Goal: Task Accomplishment & Management: Use online tool/utility

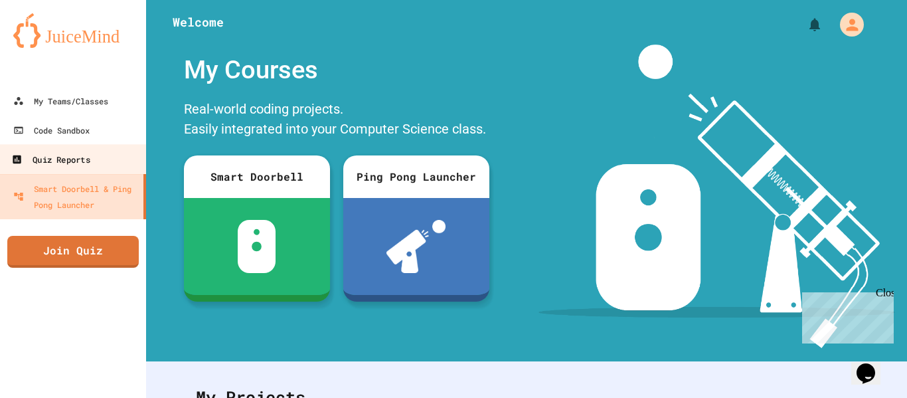
click at [81, 153] on div "Quiz Reports" at bounding box center [50, 159] width 78 height 17
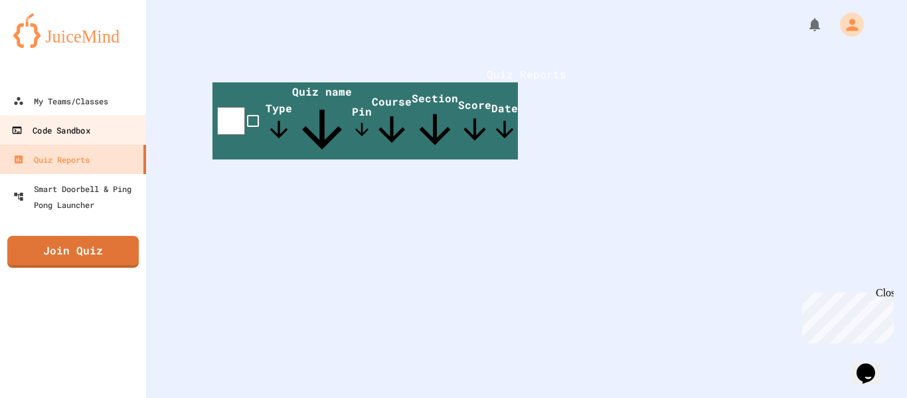
click at [101, 131] on link "Code Sandbox" at bounding box center [73, 130] width 151 height 30
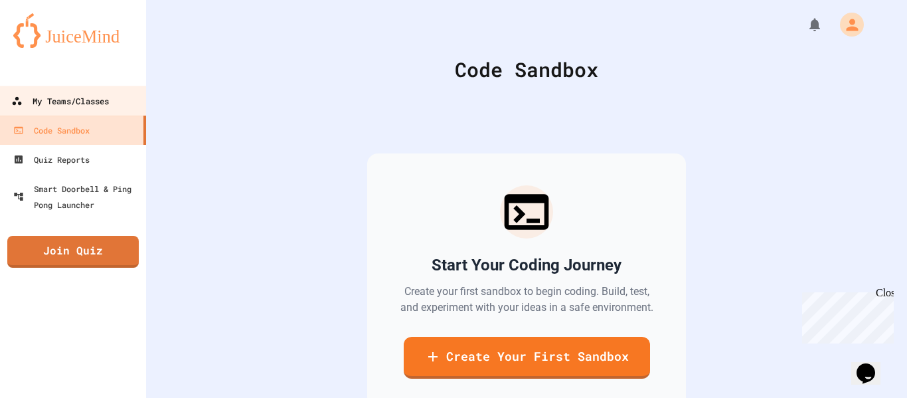
click at [107, 98] on div "My Teams/Classes" at bounding box center [60, 101] width 98 height 17
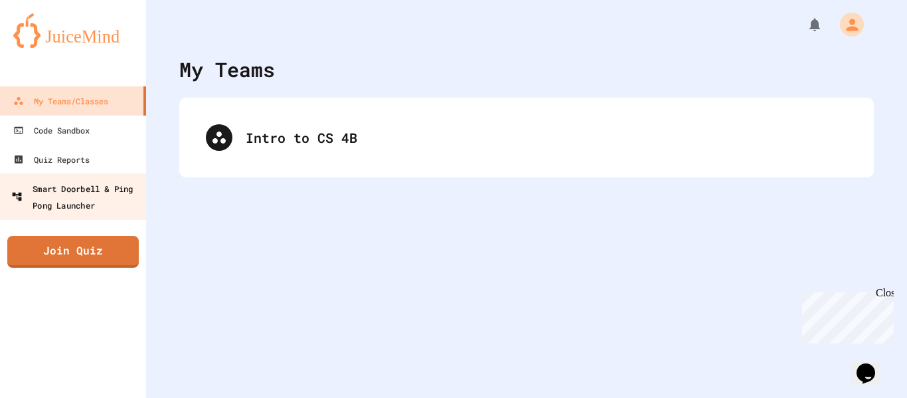
click at [130, 199] on div "Smart Doorbell & Ping Pong Launcher" at bounding box center [76, 196] width 131 height 33
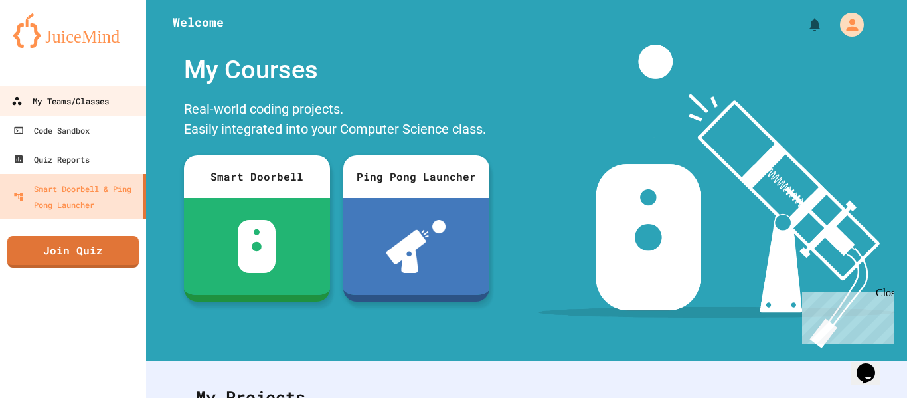
click at [116, 99] on link "My Teams/Classes" at bounding box center [73, 101] width 151 height 30
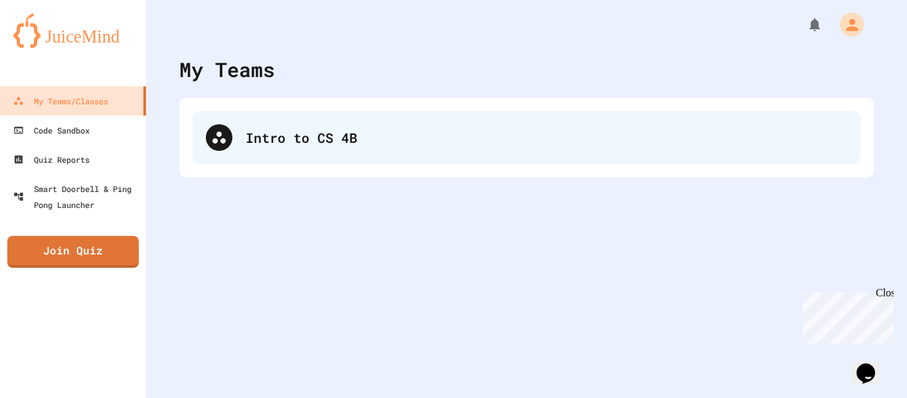
click at [622, 137] on div "Intro to CS 4B" at bounding box center [547, 137] width 602 height 20
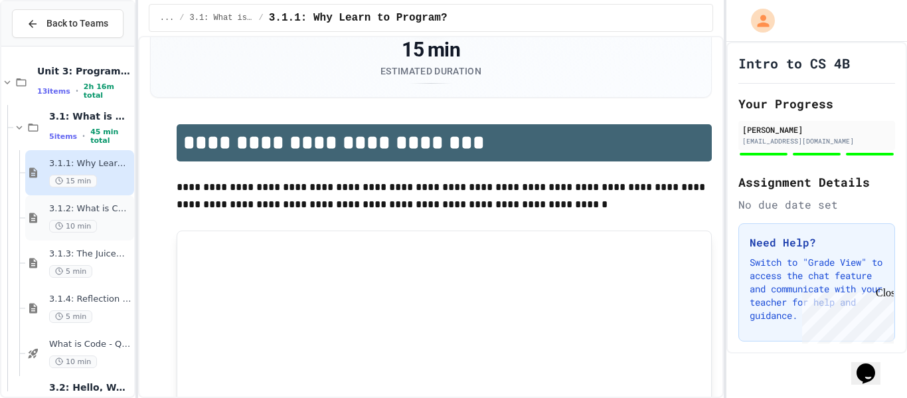
scroll to position [83, 0]
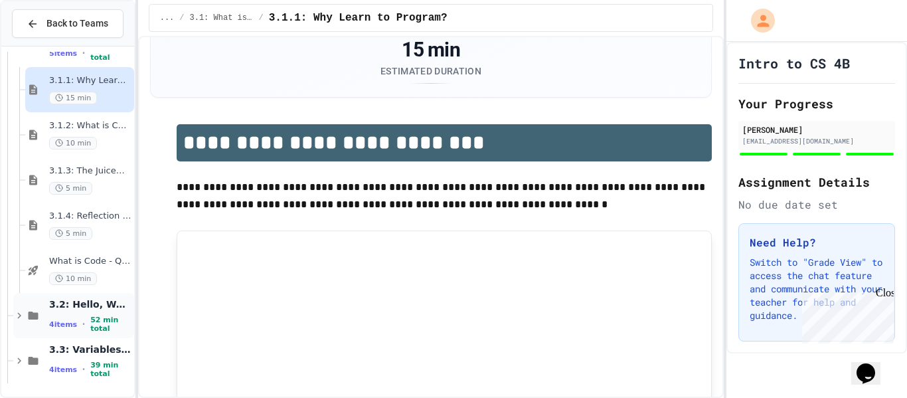
click at [80, 307] on span "3.2: Hello, World!" at bounding box center [90, 304] width 82 height 12
click at [39, 318] on icon at bounding box center [33, 315] width 16 height 12
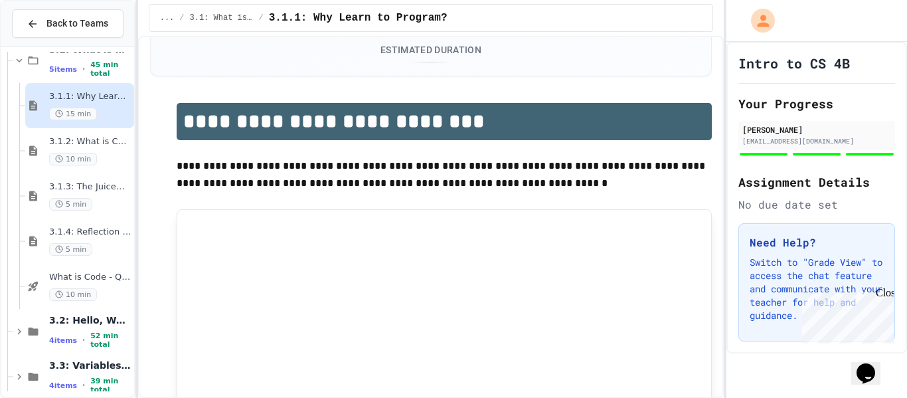
scroll to position [101, 0]
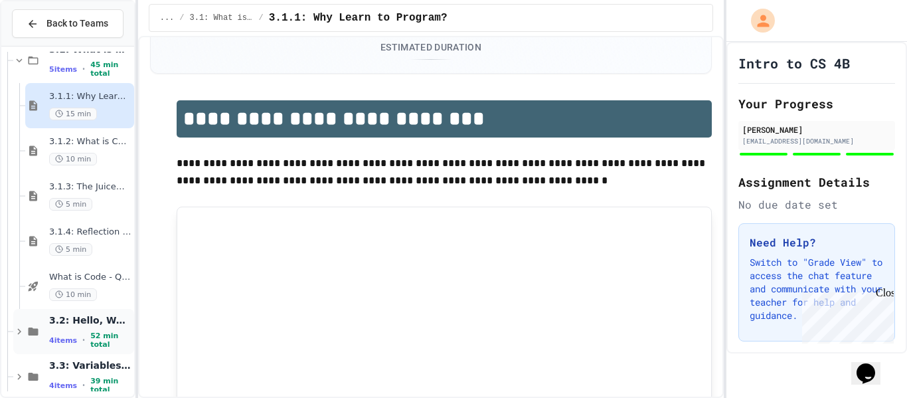
click at [81, 326] on span "3.2: Hello, World!" at bounding box center [90, 320] width 82 height 12
click at [86, 330] on div "3.2: Hello, World! 4 items • 52 min total" at bounding box center [90, 331] width 82 height 35
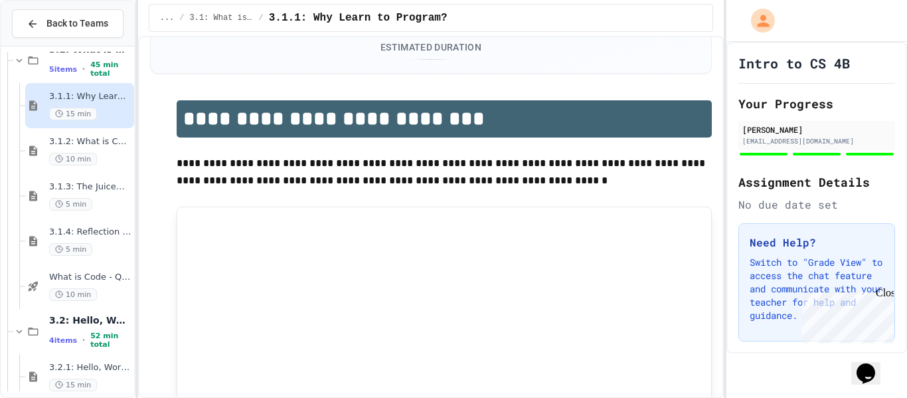
click at [86, 330] on div "3.2: Hello, World! 4 items • 52 min total" at bounding box center [90, 331] width 82 height 35
click at [114, 336] on span "52 min total" at bounding box center [110, 339] width 41 height 17
click at [102, 367] on span "3.2.1: Hello, World!" at bounding box center [90, 367] width 82 height 11
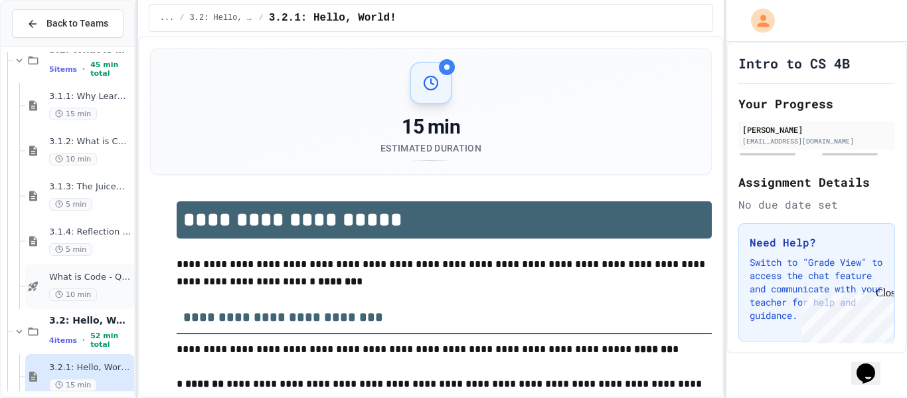
scroll to position [264, 0]
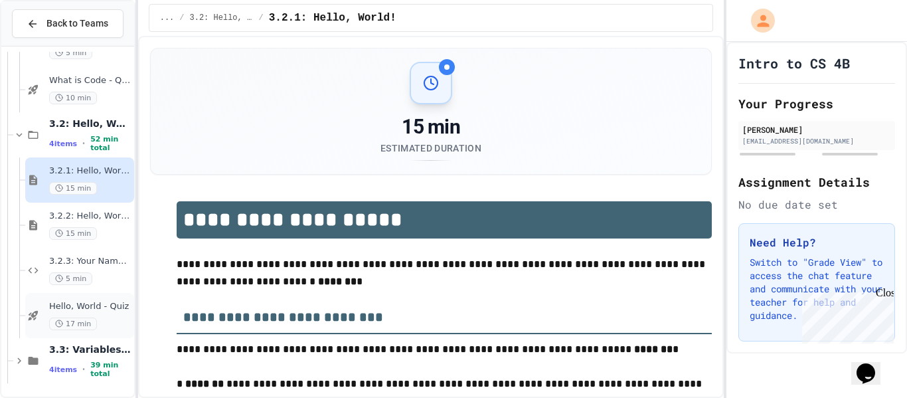
click at [96, 303] on span "Hello, World - Quiz" at bounding box center [90, 306] width 82 height 11
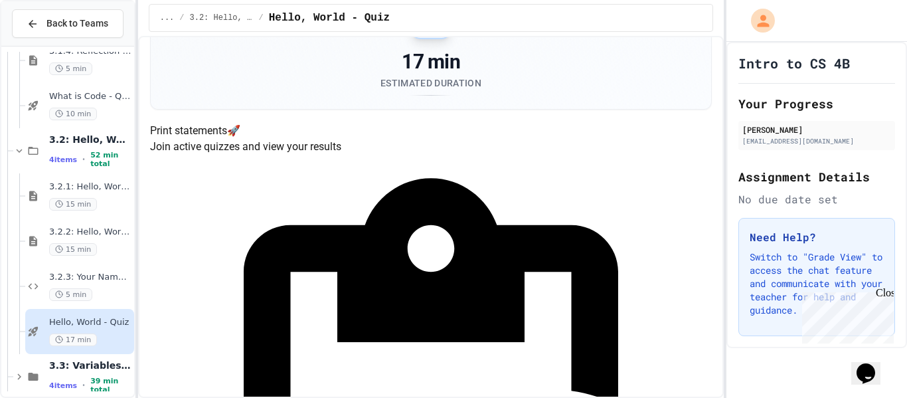
scroll to position [75, 0]
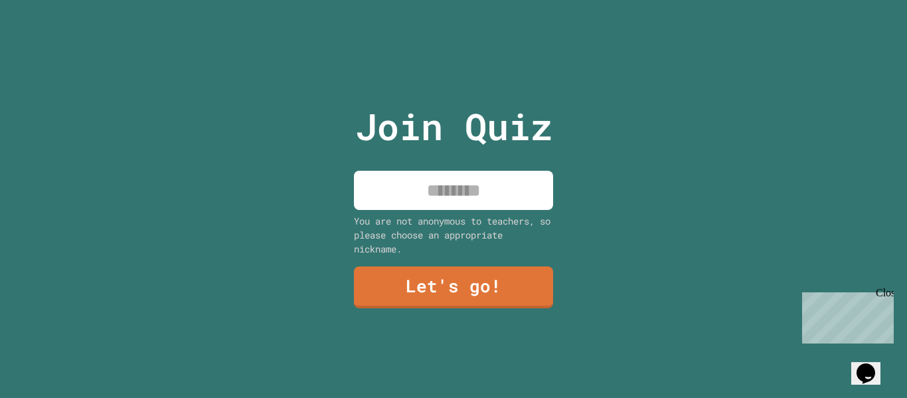
click at [479, 179] on input at bounding box center [453, 190] width 199 height 39
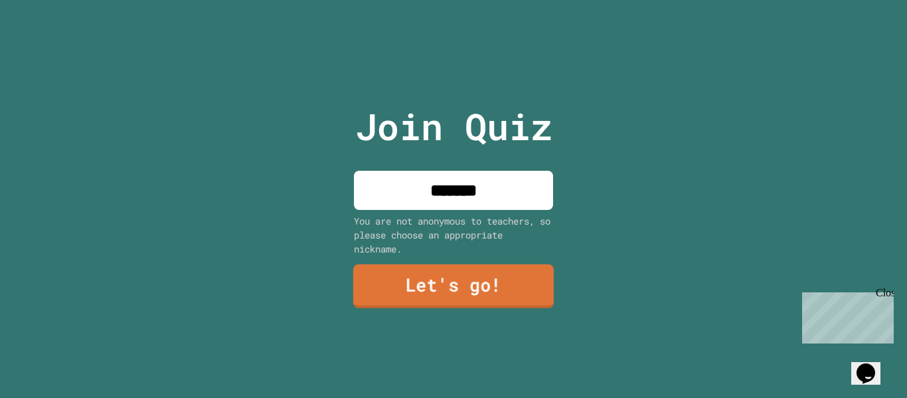
type input "*******"
click at [488, 280] on link "Let's go!" at bounding box center [453, 286] width 201 height 44
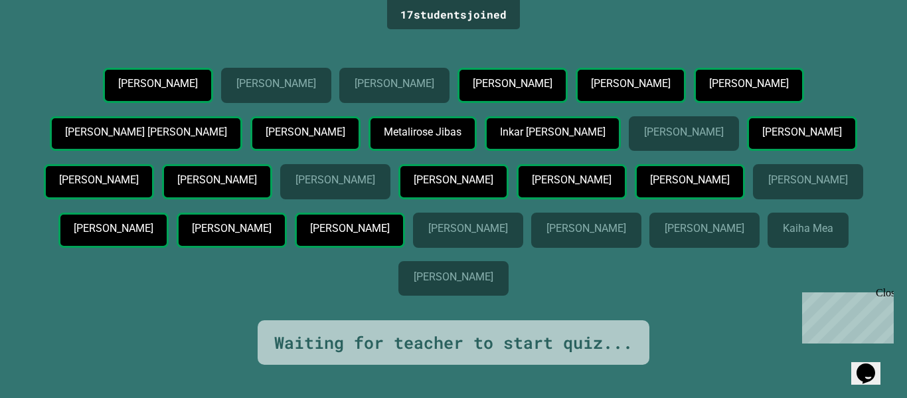
scroll to position [30, 0]
click at [450, 186] on p "[PERSON_NAME]" at bounding box center [453, 180] width 79 height 12
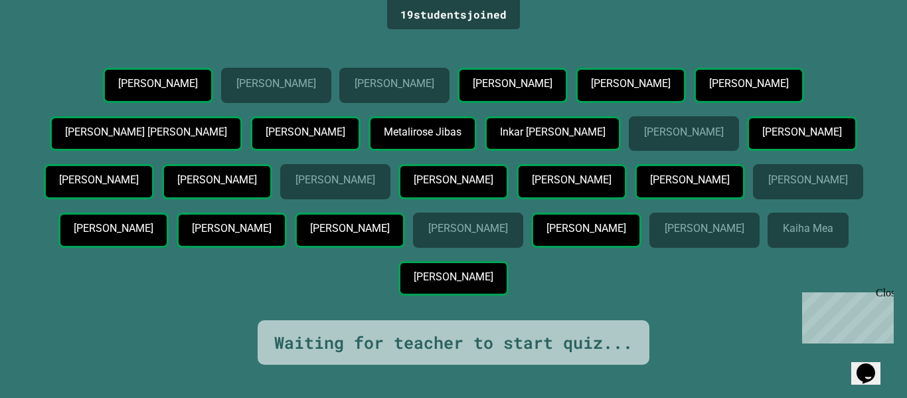
click at [450, 186] on p "[PERSON_NAME]" at bounding box center [453, 180] width 79 height 12
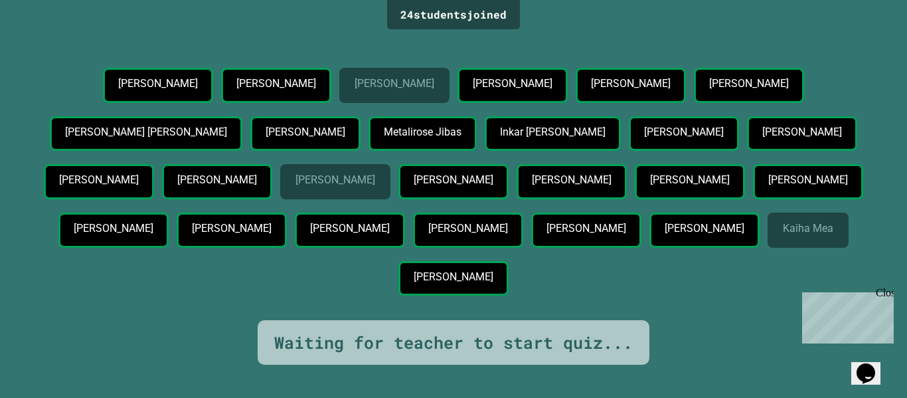
scroll to position [0, 0]
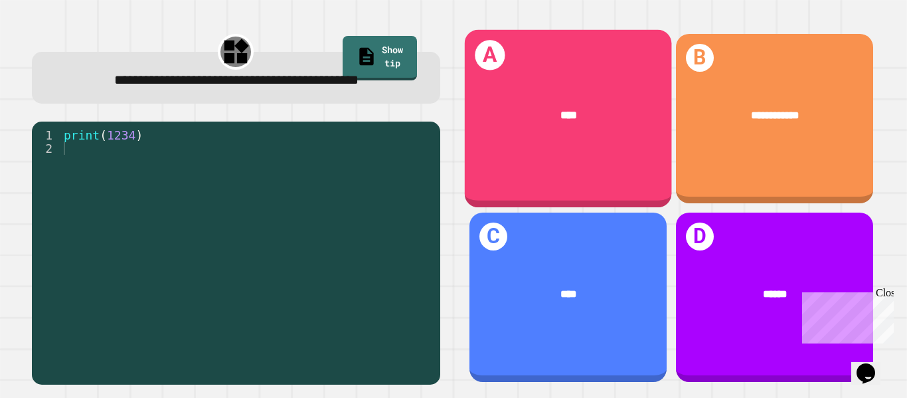
click at [569, 129] on div "****" at bounding box center [567, 115] width 207 height 62
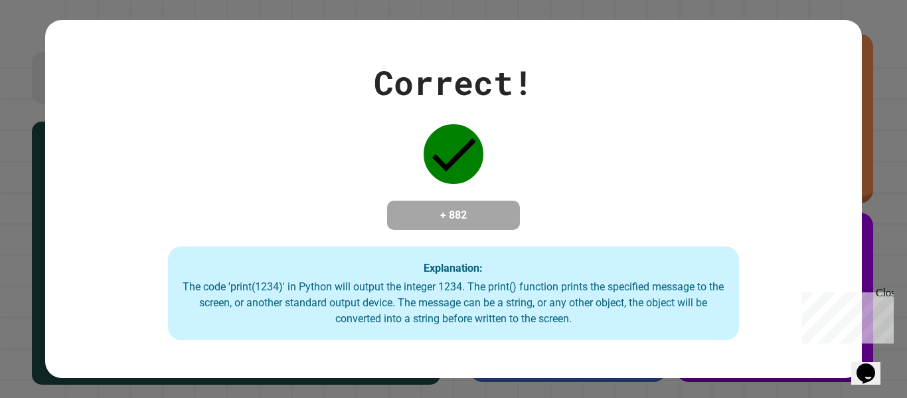
click at [594, 140] on div "Correct! + 882 Explanation: The code 'print(1234)' in Python will output the in…" at bounding box center [453, 199] width 816 height 283
click at [889, 292] on div "Close" at bounding box center [884, 295] width 17 height 17
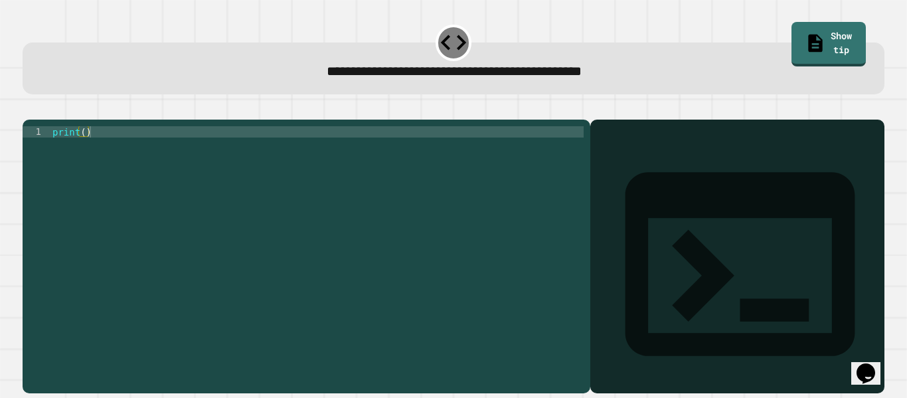
click at [501, 170] on div "print ( )" at bounding box center [317, 250] width 534 height 248
click at [83, 154] on div "print ( )" at bounding box center [317, 250] width 534 height 248
click at [385, 234] on div "print ( 9876543210 )" at bounding box center [317, 250] width 534 height 248
type textarea "**********"
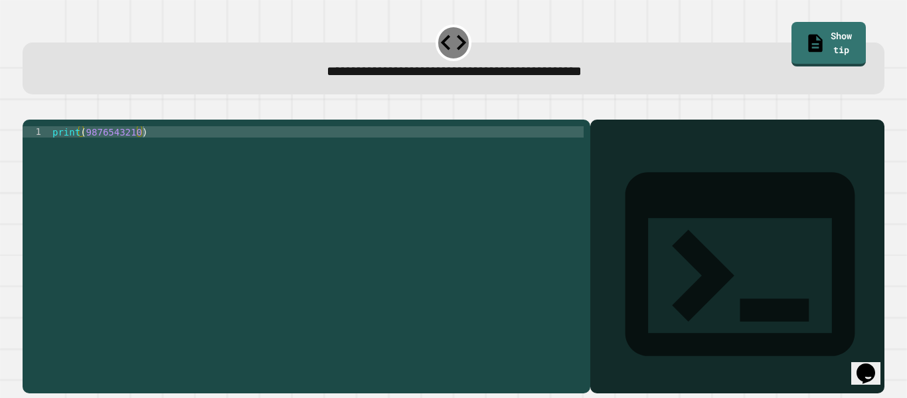
click at [29, 109] on icon "button" at bounding box center [29, 109] width 0 height 0
click at [84, 153] on div "print ( )" at bounding box center [317, 250] width 534 height 248
type textarea "**********"
click at [29, 109] on icon "button" at bounding box center [29, 109] width 0 height 0
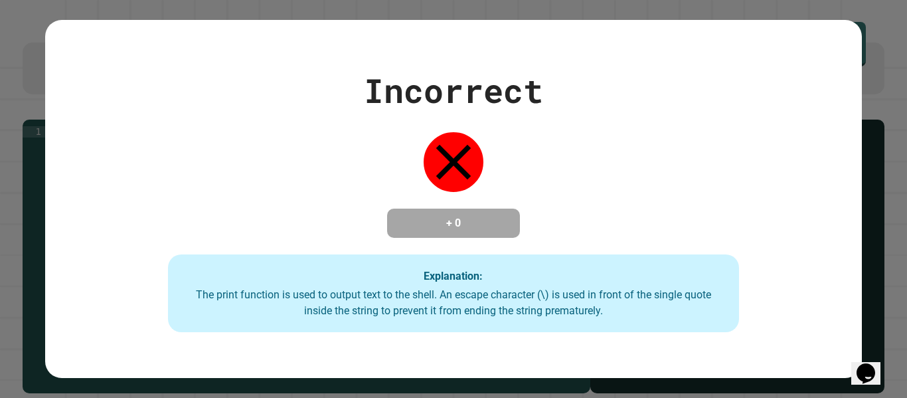
scroll to position [0, 0]
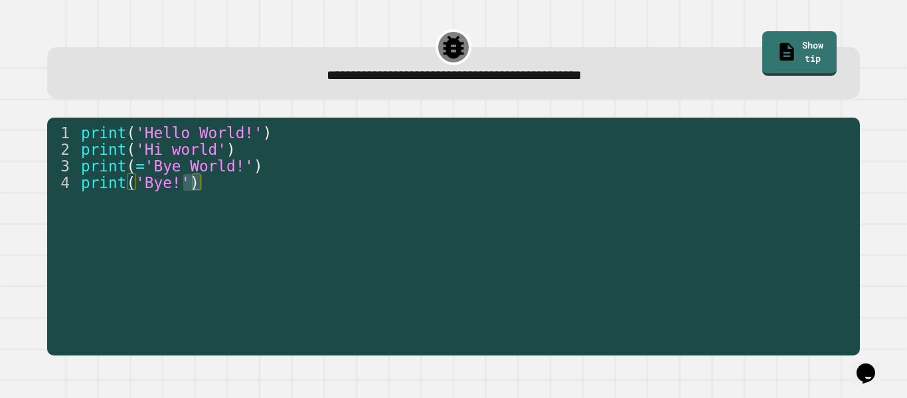
drag, startPoint x: 181, startPoint y: 187, endPoint x: 211, endPoint y: 288, distance: 104.8
click at [211, 288] on div "print ( 'Hello World!' ) print ( 'Hi world' ) print ( = 'Bye World!' ) print ( …" at bounding box center [465, 248] width 775 height 249
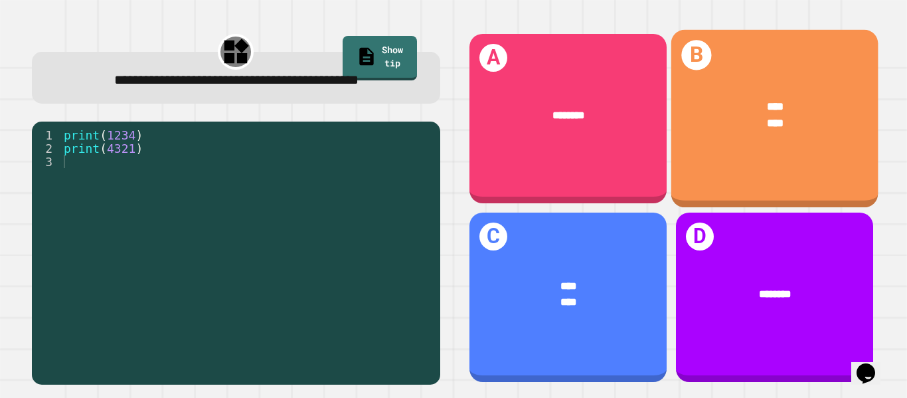
click at [720, 137] on div "**** ****" at bounding box center [774, 115] width 207 height 78
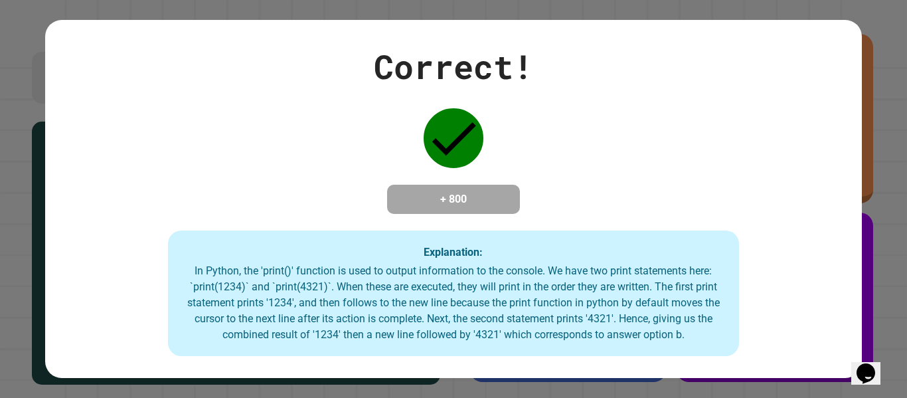
click at [603, 148] on div "Correct! + 800 Explanation: In Python, the 'print()' function is used to output…" at bounding box center [453, 199] width 816 height 315
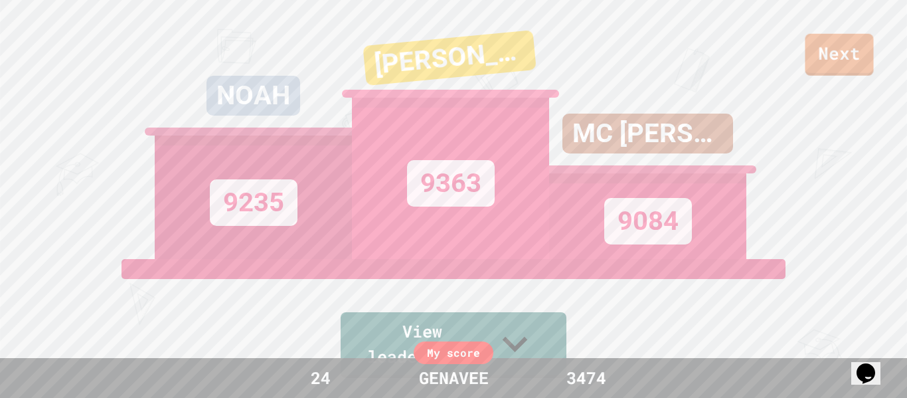
click at [840, 76] on div "Next NOAH 9235 [PERSON_NAME] 9363 MC MICKEY 9084 View leaderboard" at bounding box center [453, 199] width 907 height 398
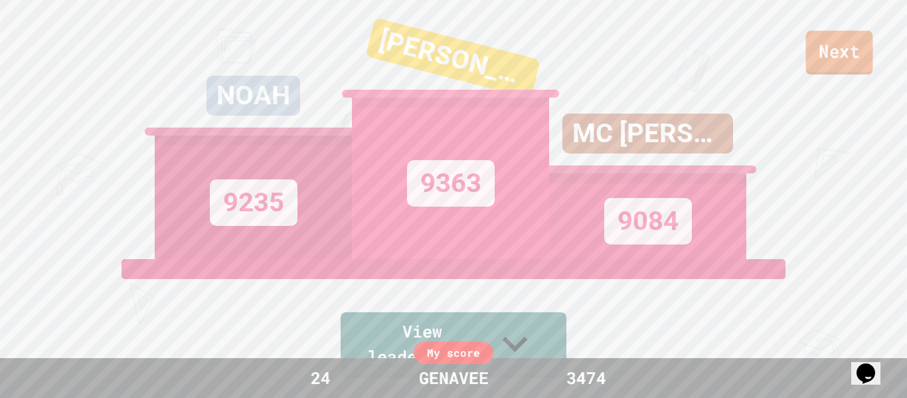
click at [841, 72] on link "Next" at bounding box center [839, 53] width 67 height 44
